Goal: Task Accomplishment & Management: Use online tool/utility

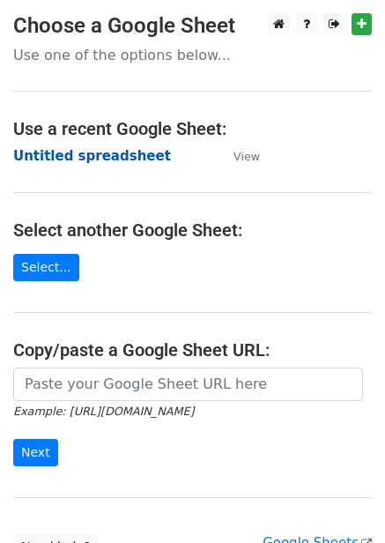
click at [90, 159] on strong "Untitled spreadsheet" at bounding box center [92, 156] width 158 height 16
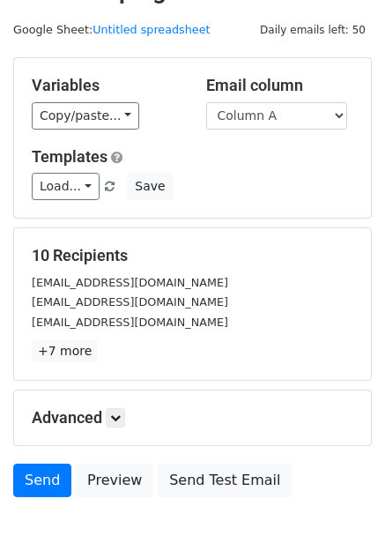
scroll to position [71, 0]
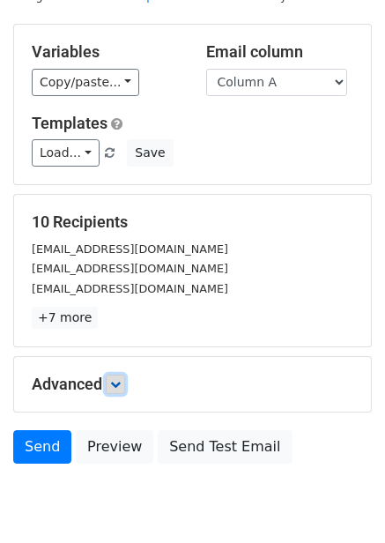
click at [125, 380] on link at bounding box center [115, 383] width 19 height 19
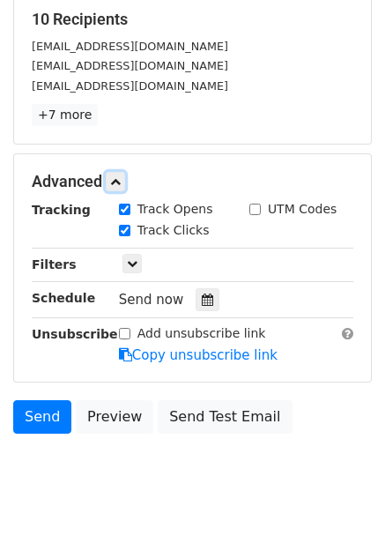
scroll to position [301, 0]
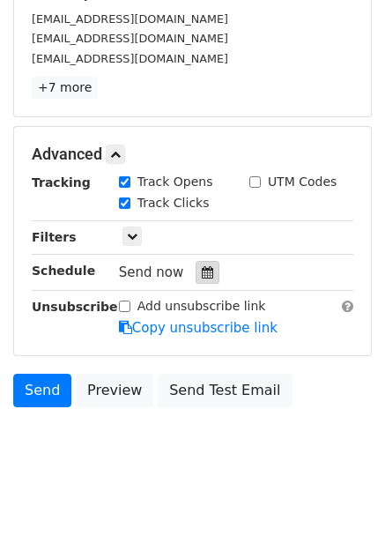
click at [202, 271] on icon at bounding box center [207, 272] width 11 height 12
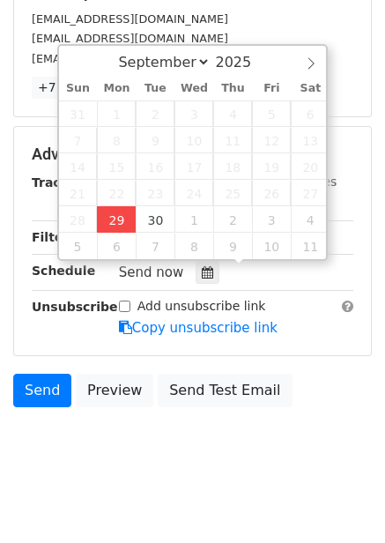
type input "2025-09-29 12:00"
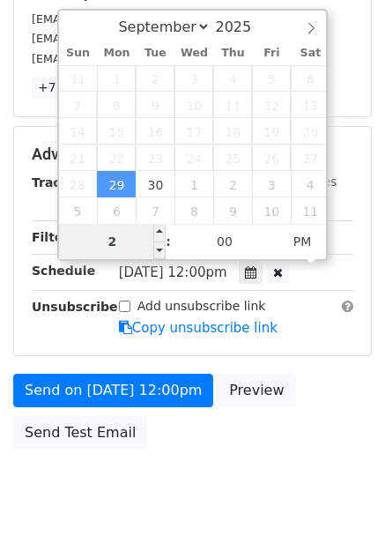
click at [123, 246] on input "2" at bounding box center [112, 241] width 107 height 35
type input "4"
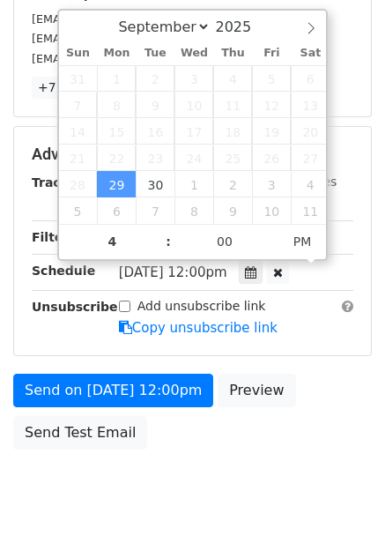
type input "2025-09-29 16:00"
click at [302, 411] on div "Send on Sep 29 at 12:00pm Preview Send Test Email" at bounding box center [192, 416] width 385 height 85
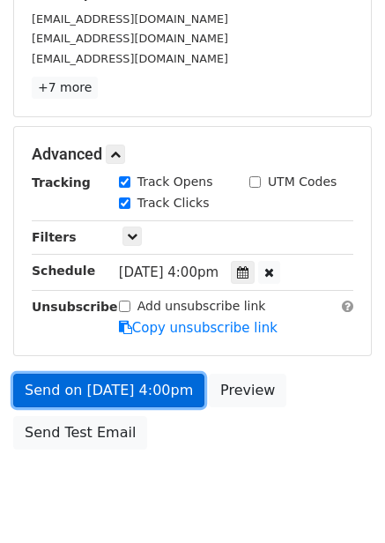
click at [146, 399] on link "Send on Sep 29 at 4:00pm" at bounding box center [108, 390] width 191 height 33
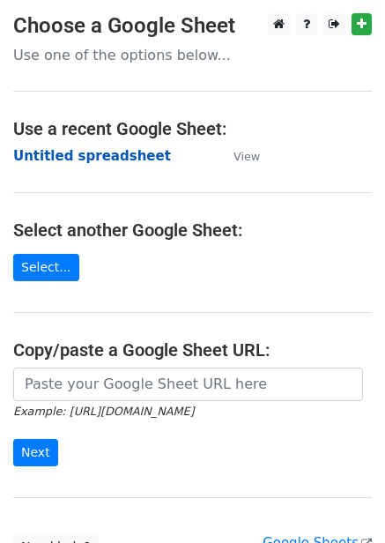
click at [99, 155] on strong "Untitled spreadsheet" at bounding box center [92, 156] width 158 height 16
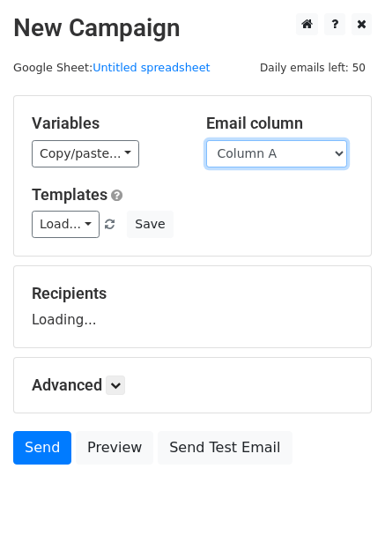
click at [285, 144] on select "Column A Column B Column C Column D Column E" at bounding box center [276, 153] width 141 height 27
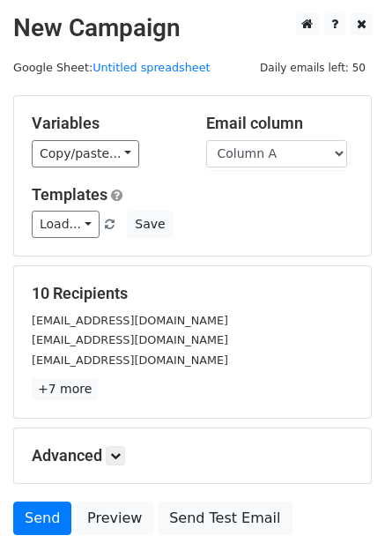
click at [259, 203] on h5 "Templates" at bounding box center [193, 194] width 322 height 19
click at [278, 169] on div "Variables Copy/paste... {{Column A}} {{Column B}} {{Column C}} {{Column D}} {{C…" at bounding box center [192, 175] width 357 height 159
click at [302, 152] on select "Column A Column B Column C Column D Column E" at bounding box center [276, 153] width 141 height 27
select select "Column B"
click at [206, 140] on select "Column A Column B Column C Column D Column E" at bounding box center [276, 153] width 141 height 27
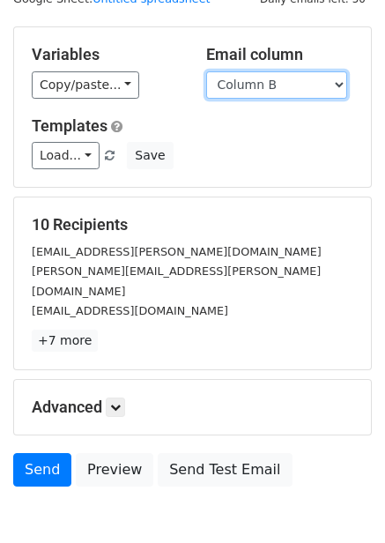
scroll to position [142, 0]
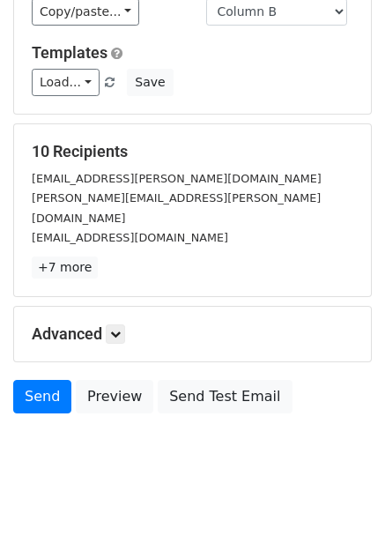
click at [122, 324] on h5 "Advanced" at bounding box center [193, 333] width 322 height 19
click at [124, 324] on link at bounding box center [115, 333] width 19 height 19
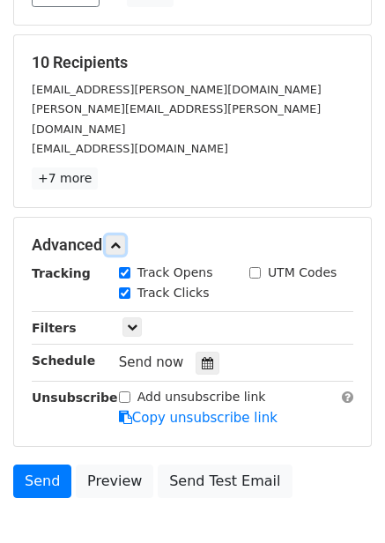
scroll to position [309, 0]
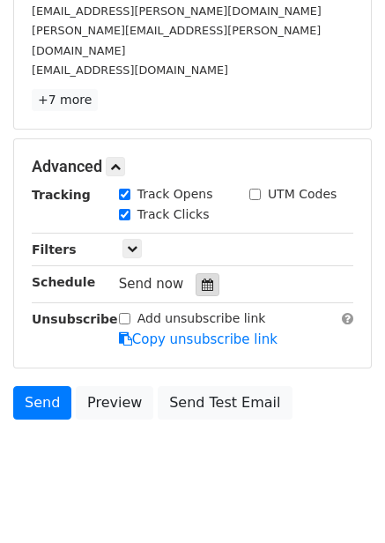
click at [197, 273] on div at bounding box center [208, 284] width 24 height 23
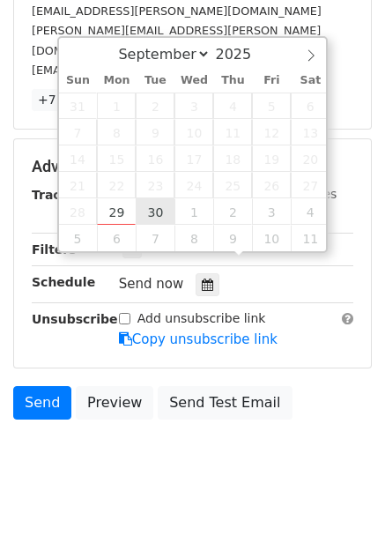
type input "2025-09-30 12:00"
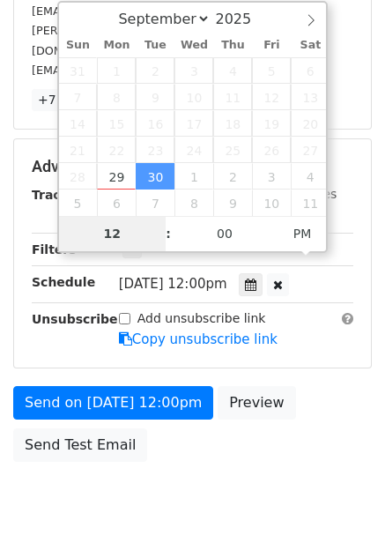
type input "5"
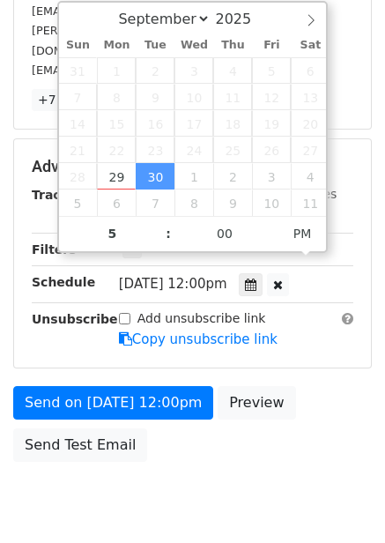
type input "2025-09-30 17:00"
click at [327, 391] on div "Send on Sep 30 at 12:00pm Preview Send Test Email" at bounding box center [192, 428] width 385 height 85
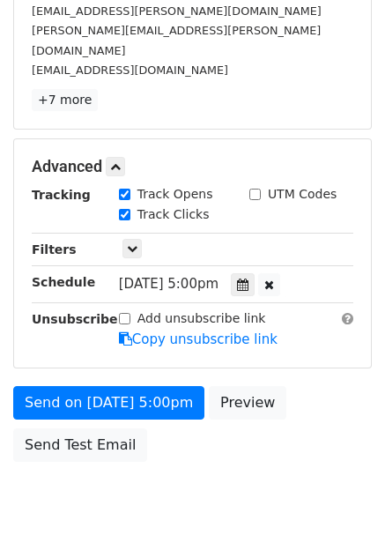
scroll to position [286, 0]
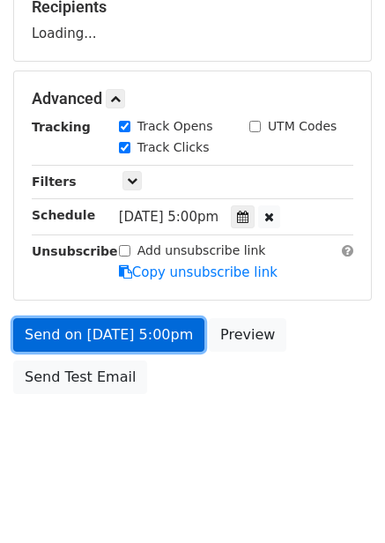
click at [142, 339] on link "Send on Sep 30 at 5:00pm" at bounding box center [108, 334] width 191 height 33
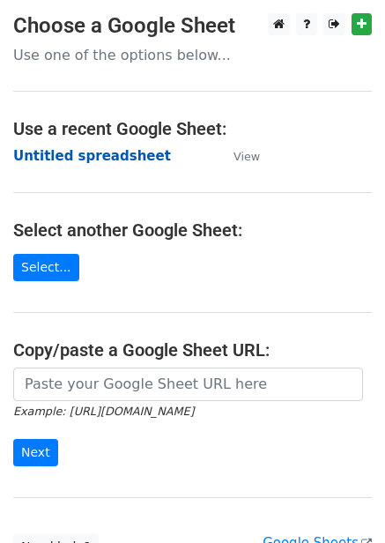
click at [105, 161] on strong "Untitled spreadsheet" at bounding box center [92, 156] width 158 height 16
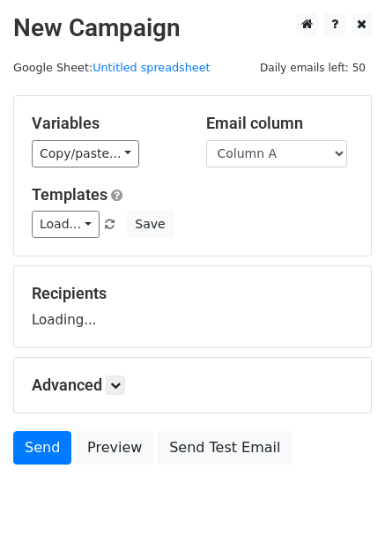
click at [289, 158] on select "Column A Column B Column C Column D Column E" at bounding box center [276, 153] width 141 height 27
select select "Column C"
click at [206, 140] on select "Column A Column B Column C Column D Column E" at bounding box center [276, 153] width 141 height 27
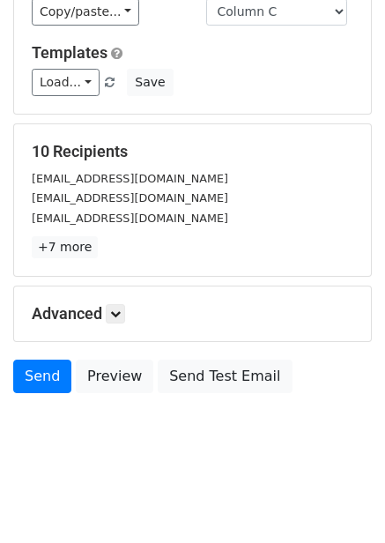
scroll to position [71, 0]
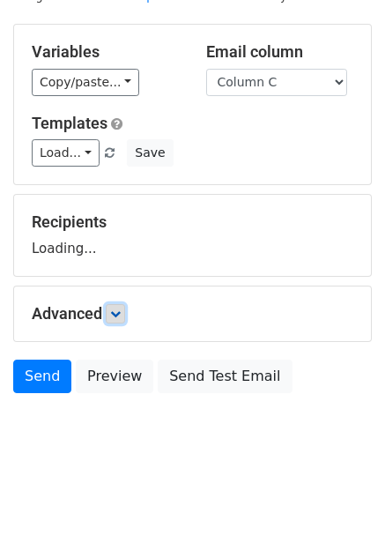
click at [119, 312] on icon at bounding box center [115, 313] width 11 height 11
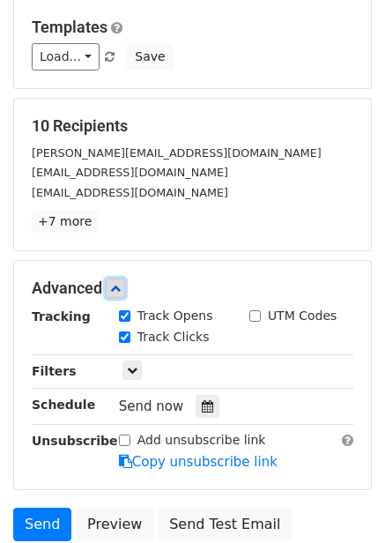
scroll to position [307, 0]
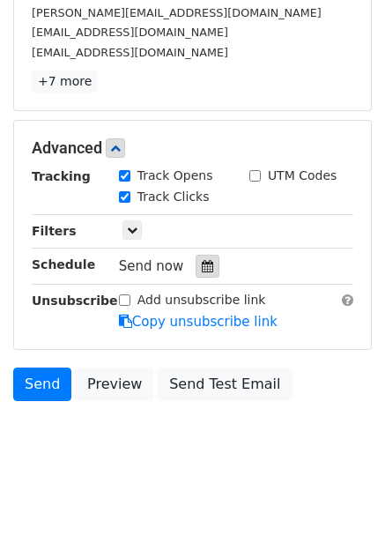
click at [202, 270] on icon at bounding box center [207, 266] width 11 height 12
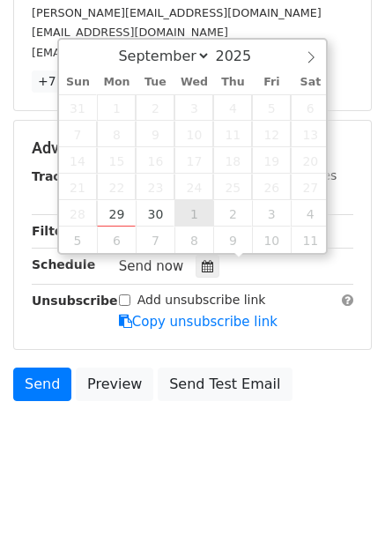
type input "2025-10-01 12:00"
select select "9"
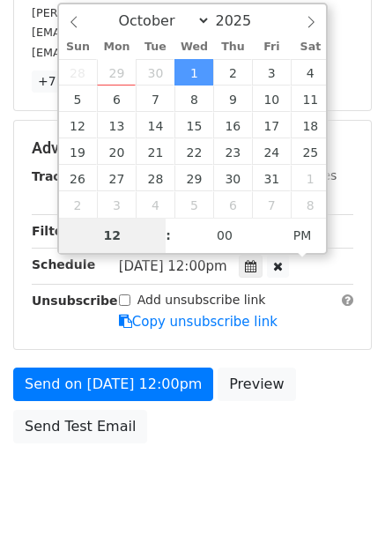
type input "6"
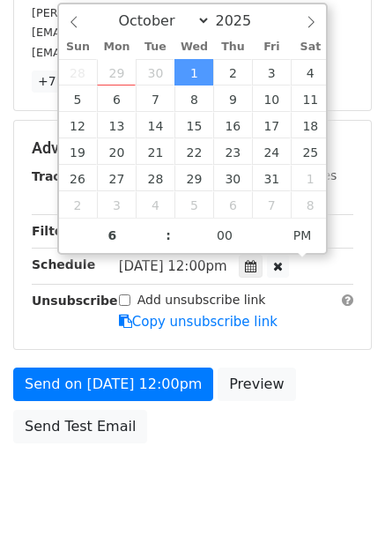
type input "2025-10-01 18:00"
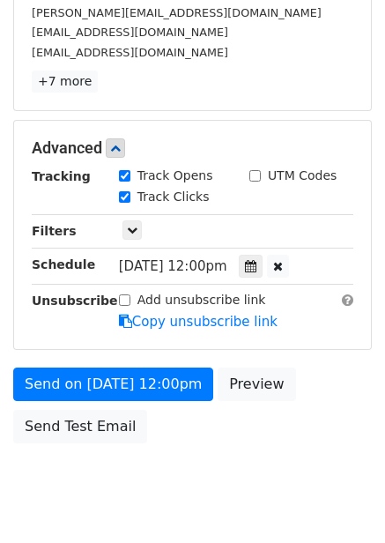
click at [341, 368] on div "Send on Oct 1 at 12:00pm Preview Send Test Email" at bounding box center [192, 409] width 385 height 85
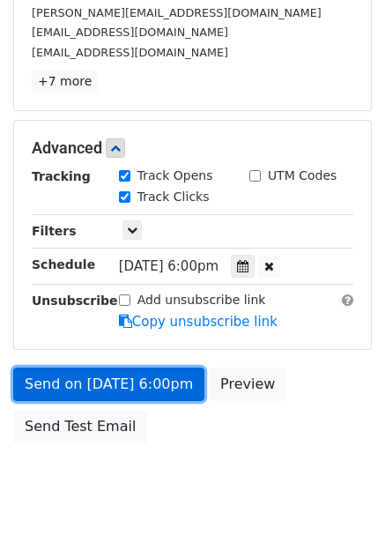
click at [166, 397] on link "Send on Oct 1 at 6:00pm" at bounding box center [108, 383] width 191 height 33
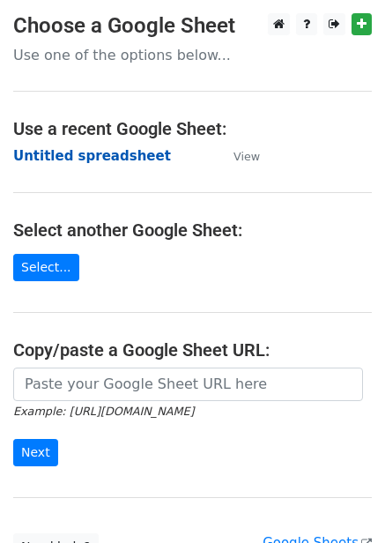
click at [119, 150] on strong "Untitled spreadsheet" at bounding box center [92, 156] width 158 height 16
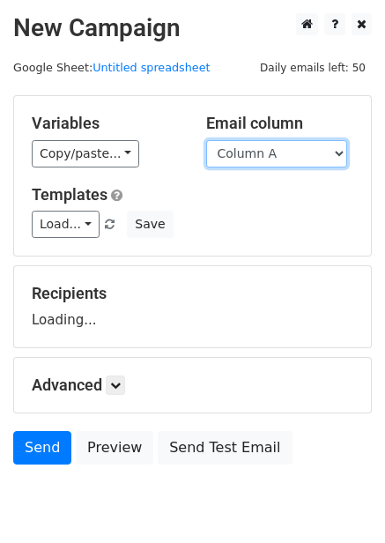
drag, startPoint x: 0, startPoint y: 0, endPoint x: 281, endPoint y: 147, distance: 317.2
click at [281, 147] on select "Column A Column B Column C Column D Column E" at bounding box center [276, 153] width 141 height 27
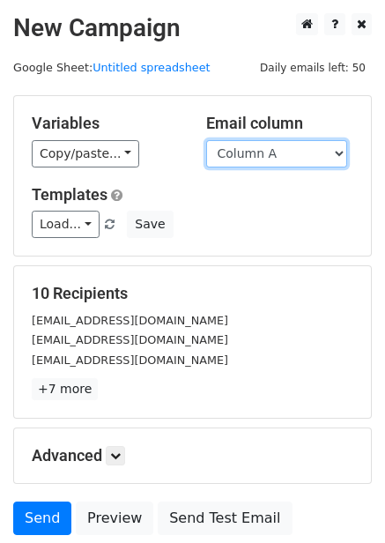
click at [304, 152] on select "Column A Column B Column C Column D Column E" at bounding box center [276, 153] width 141 height 27
select select "Column D"
click at [206, 140] on select "Column A Column B Column C Column D Column E" at bounding box center [276, 153] width 141 height 27
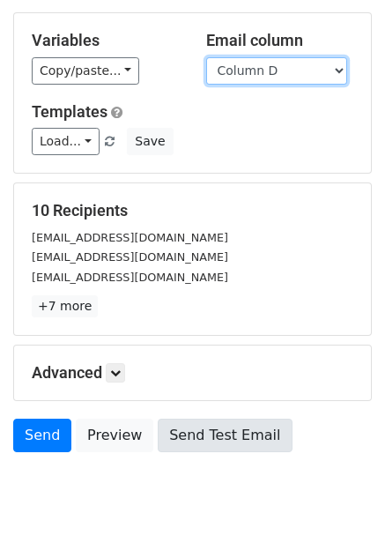
scroll to position [142, 0]
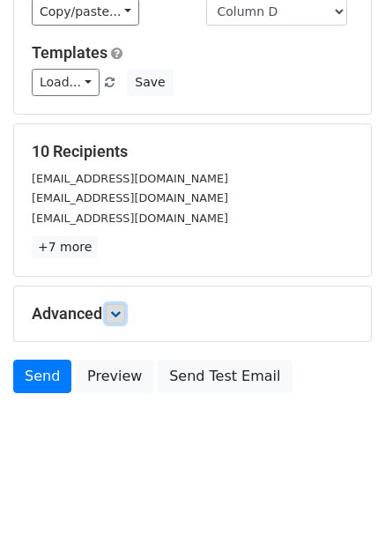
click at [119, 314] on icon at bounding box center [115, 313] width 11 height 11
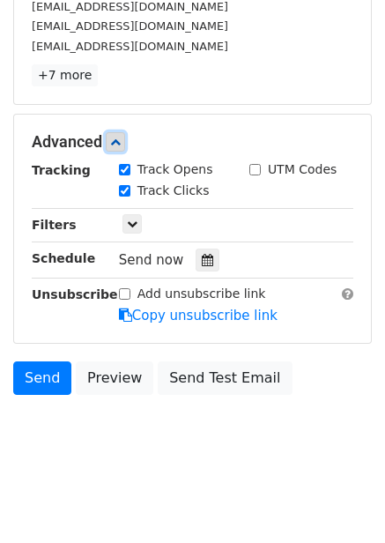
scroll to position [314, 0]
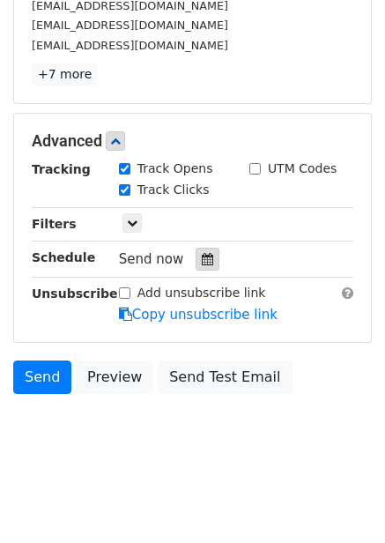
click at [202, 258] on icon at bounding box center [207, 259] width 11 height 12
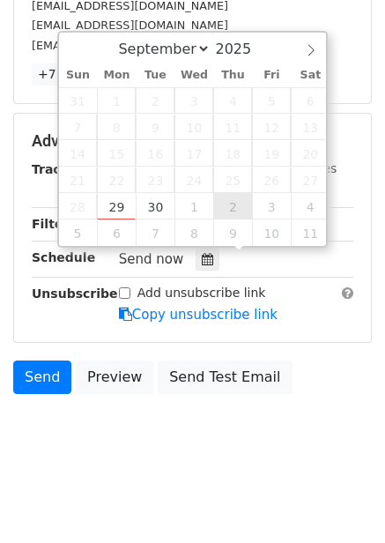
type input "2025-10-02 12:00"
select select "9"
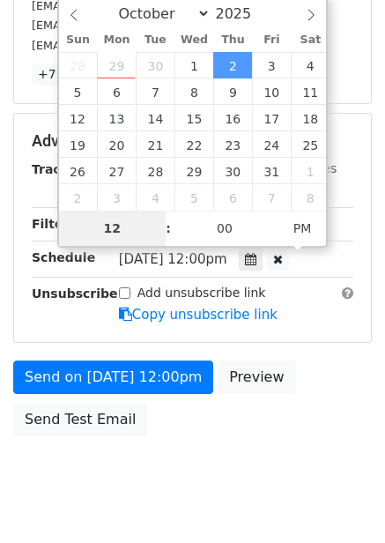
type input "7"
type input "2025-10-02 19:00"
click at [314, 400] on div "Send on Oct 2 at 12:00pm Preview Send Test Email" at bounding box center [192, 402] width 385 height 85
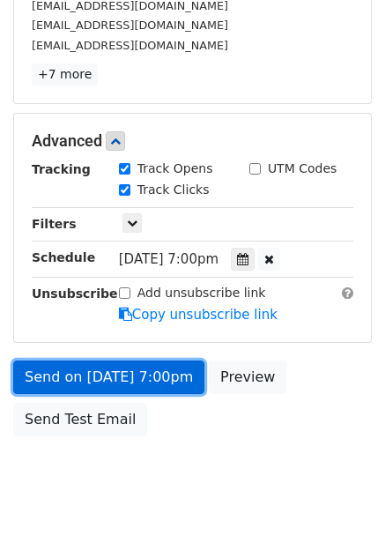
click at [178, 371] on link "Send on Oct 2 at 7:00pm" at bounding box center [108, 376] width 191 height 33
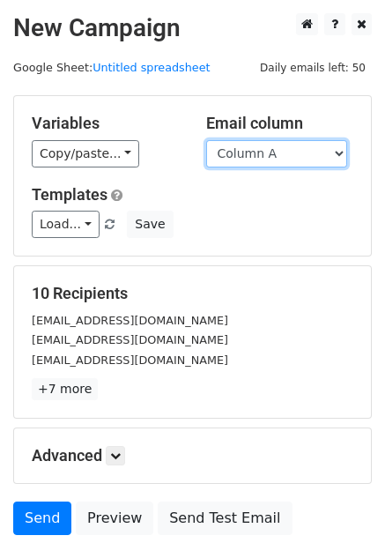
click at [295, 155] on select "Column A Column B Column C Column D Column E" at bounding box center [276, 153] width 141 height 27
select select "Column E"
click at [206, 140] on select "Column A Column B Column C Column D Column E" at bounding box center [276, 153] width 141 height 27
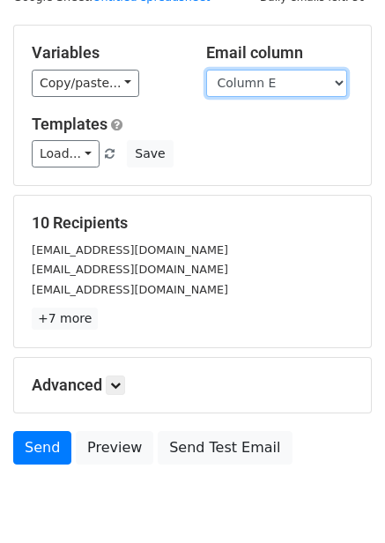
scroll to position [142, 0]
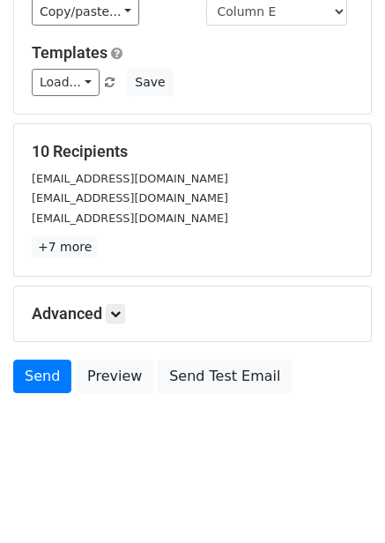
click at [132, 313] on h5 "Advanced" at bounding box center [193, 313] width 322 height 19
click at [125, 313] on link at bounding box center [115, 313] width 19 height 19
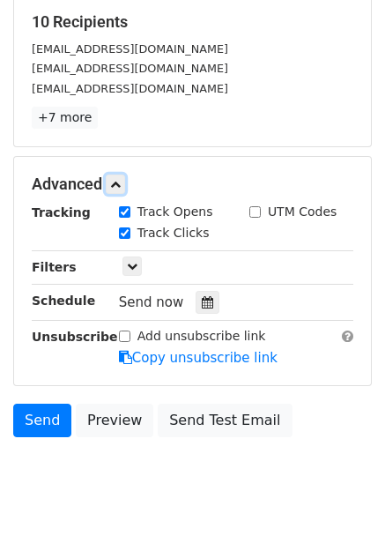
scroll to position [314, 0]
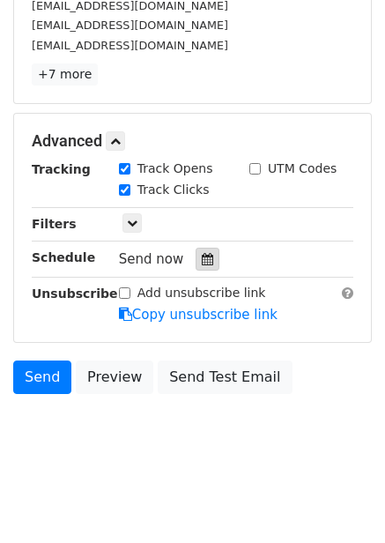
click at [204, 256] on icon at bounding box center [207, 259] width 11 height 12
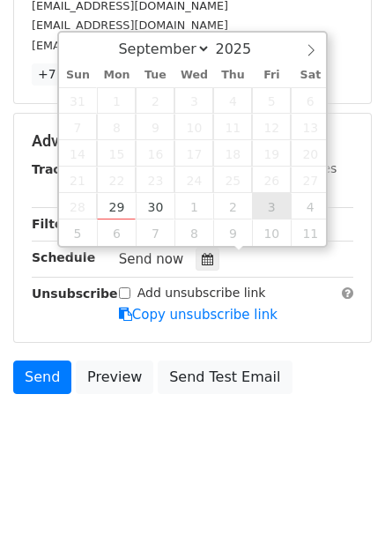
type input "2025-10-03 12:00"
select select "9"
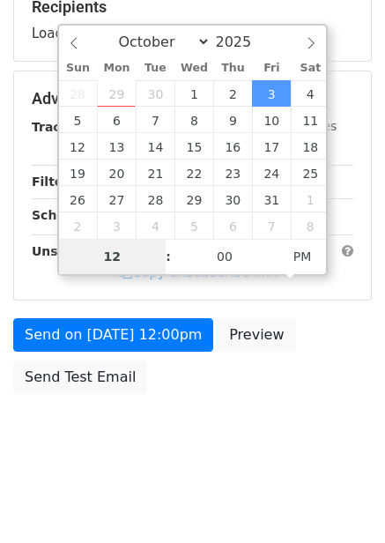
type input "8"
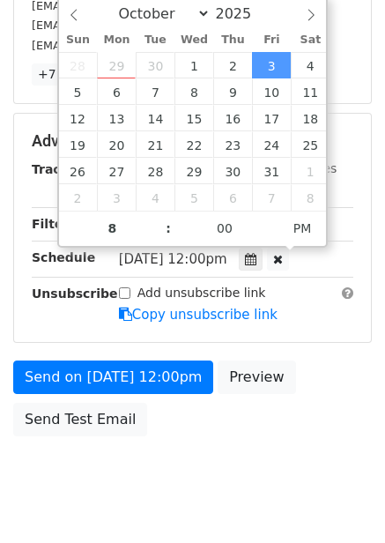
type input "2025-10-03 20:00"
click at [312, 403] on div "Send on Oct 3 at 12:00pm Preview Send Test Email" at bounding box center [192, 402] width 385 height 85
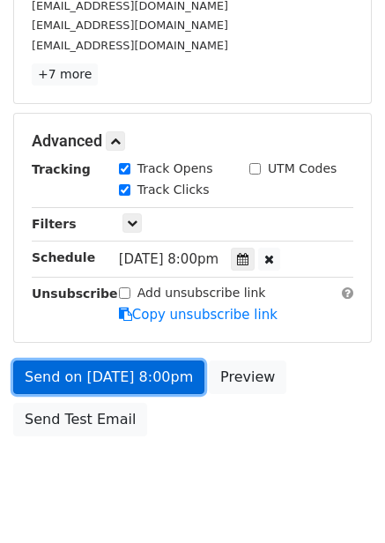
click at [150, 387] on link "Send on Oct 3 at 8:00pm" at bounding box center [108, 376] width 191 height 33
